Goal: Task Accomplishment & Management: Use online tool/utility

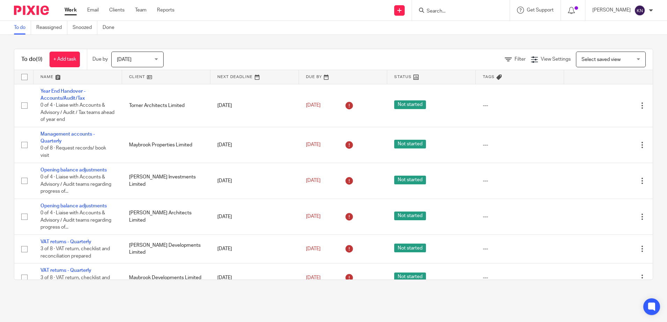
click at [440, 7] on form at bounding box center [463, 10] width 74 height 9
click at [445, 9] on input "Search" at bounding box center [457, 11] width 63 height 6
type input "duxiana"
click at [477, 29] on link at bounding box center [467, 27] width 86 height 10
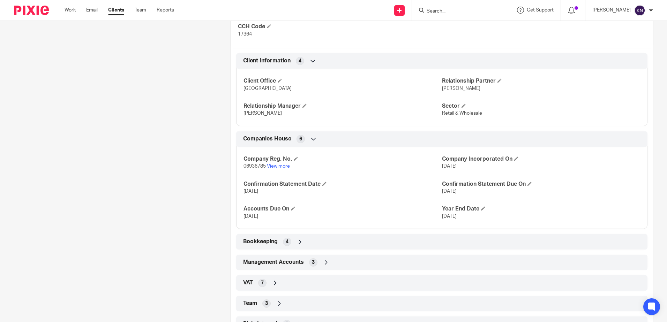
scroll to position [244, 0]
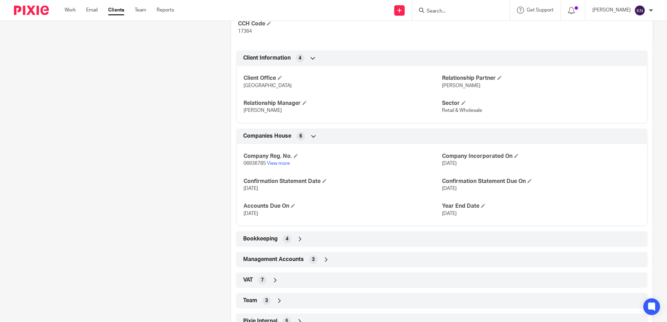
click at [294, 260] on span "Management Accounts" at bounding box center [273, 259] width 61 height 7
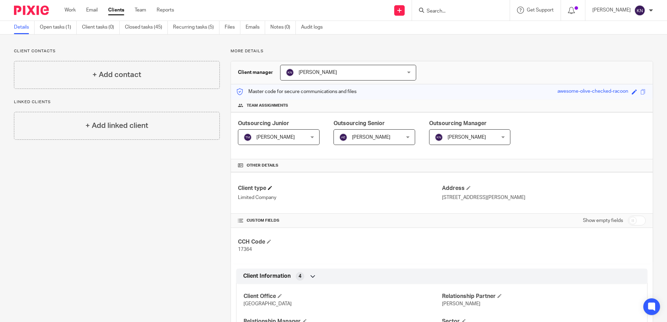
scroll to position [0, 0]
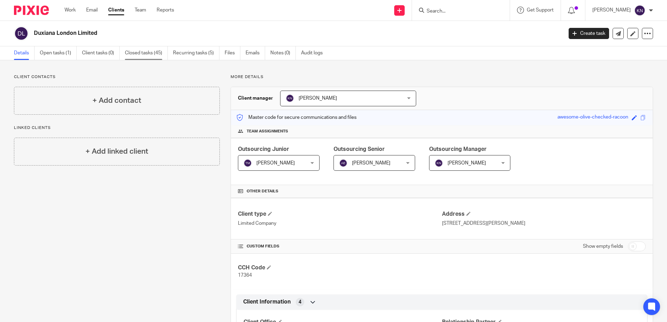
click at [154, 50] on link "Closed tasks (45)" at bounding box center [146, 53] width 43 height 14
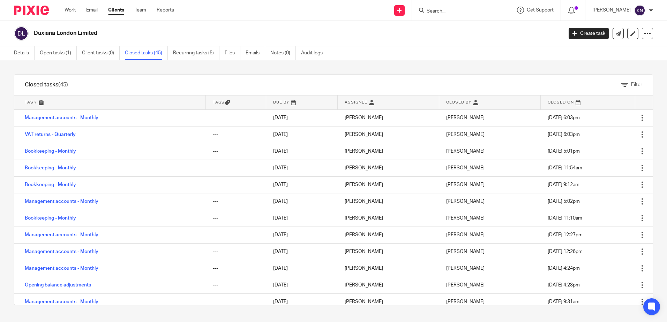
click at [54, 35] on h2 "Duxiana London Limited" at bounding box center [243, 33] width 419 height 7
click at [20, 52] on link "Details" at bounding box center [24, 53] width 21 height 14
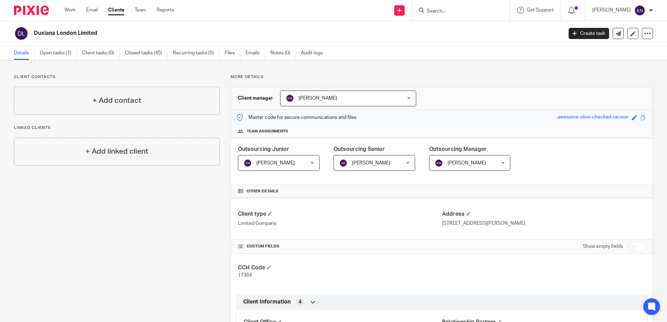
click at [377, 160] on span "[PERSON_NAME]" at bounding box center [369, 162] width 60 height 15
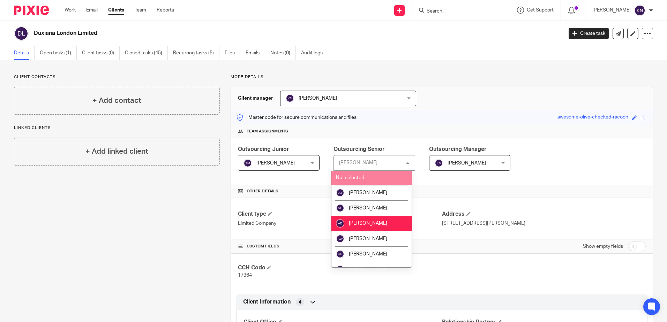
click at [366, 166] on div "Adam Eales Adam Eales" at bounding box center [374, 163] width 82 height 16
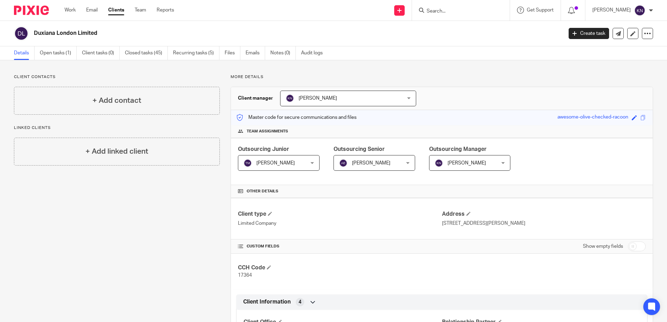
click at [390, 160] on span "[PERSON_NAME]" at bounding box center [369, 162] width 60 height 15
click at [69, 9] on link "Work" at bounding box center [69, 10] width 11 height 7
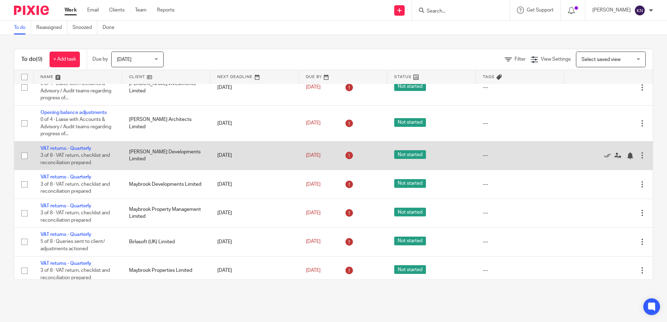
scroll to position [99, 0]
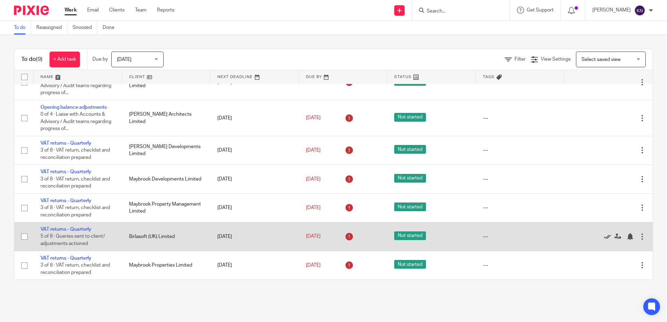
click at [603, 236] on icon at bounding box center [606, 236] width 7 height 7
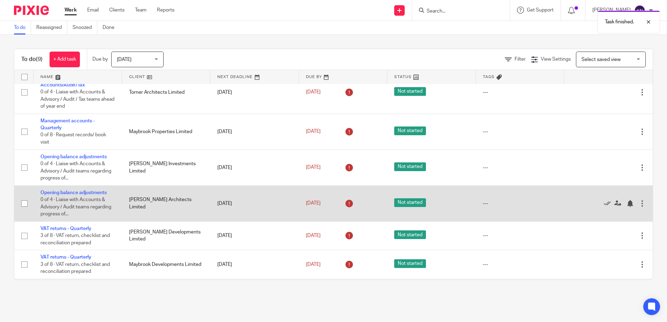
scroll to position [0, 0]
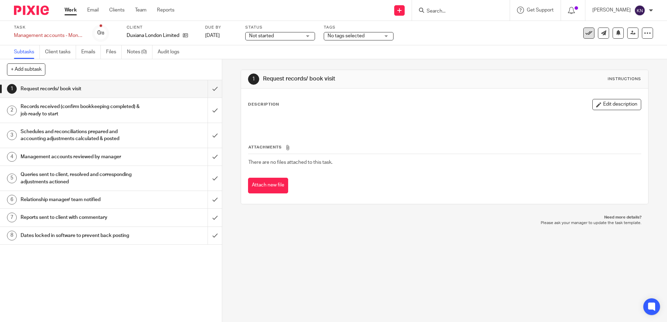
click at [585, 33] on icon at bounding box center [588, 33] width 7 height 7
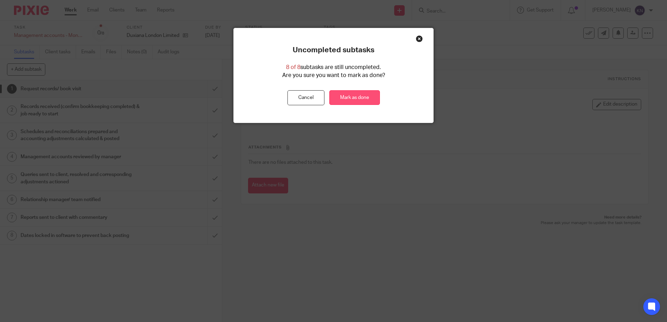
click at [343, 98] on link "Mark as done" at bounding box center [354, 97] width 51 height 15
